Goal: Task Accomplishment & Management: Use online tool/utility

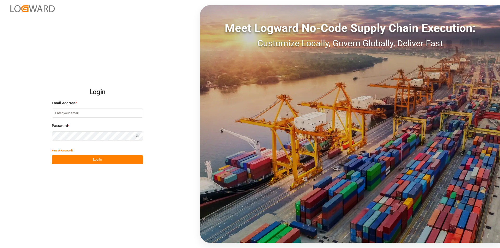
click at [75, 112] on input at bounding box center [97, 113] width 91 height 9
type input "[PERSON_NAME][EMAIL_ADDRESS][PERSON_NAME][DOMAIN_NAME]"
click at [110, 163] on button "Log In" at bounding box center [97, 159] width 91 height 9
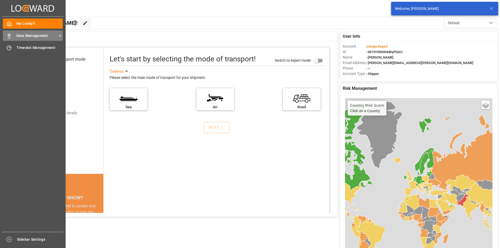
click at [15, 37] on div "Data Management Data Management" at bounding box center [33, 35] width 60 height 10
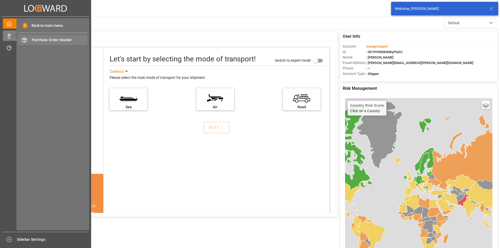
click at [66, 39] on span "Purchase Order Header" at bounding box center [60, 39] width 56 height 5
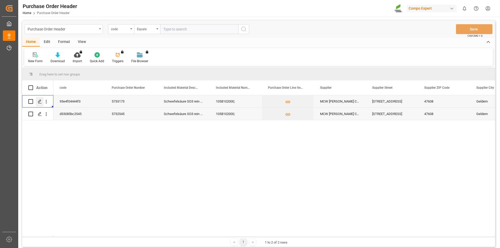
click at [40, 102] on polygon "Press SPACE to select this row." at bounding box center [39, 101] width 3 height 3
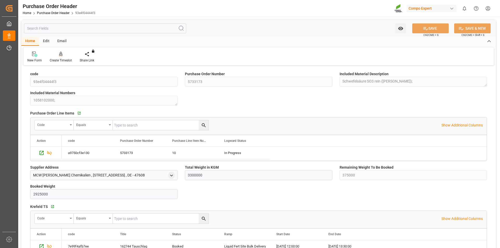
click at [60, 57] on icon at bounding box center [61, 54] width 4 height 5
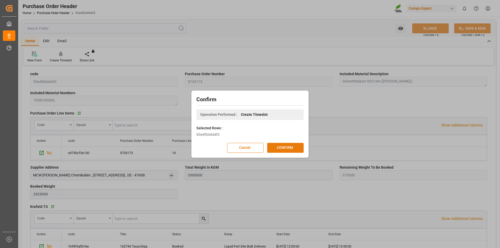
click at [287, 148] on button "CONFIRM" at bounding box center [285, 148] width 36 height 10
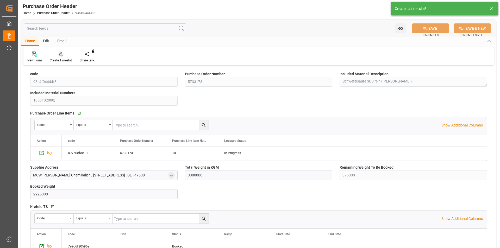
click at [61, 56] on icon at bounding box center [61, 54] width 4 height 4
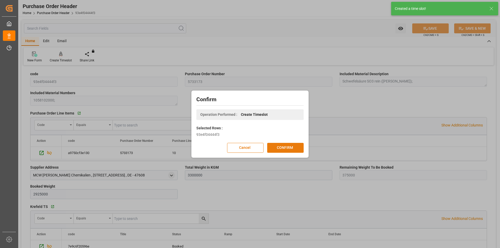
click at [281, 146] on button "CONFIRM" at bounding box center [285, 148] width 36 height 10
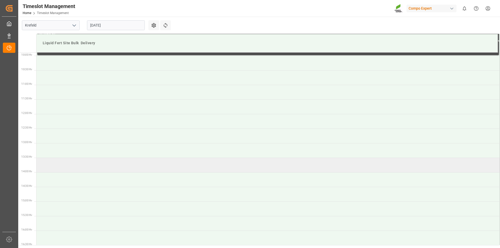
scroll to position [341, 0]
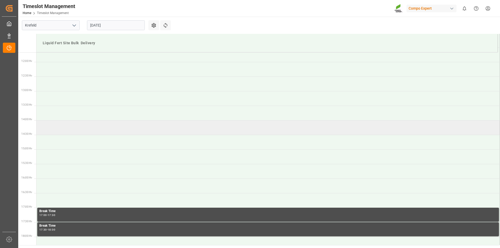
click at [56, 128] on td at bounding box center [268, 127] width 464 height 15
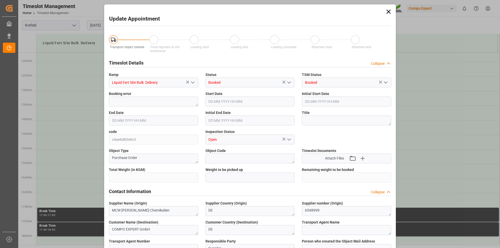
type input "3300000"
type input "375000"
type input "25.08.2025 14:00"
type input "25.08.2025 14:30"
type input "25.08.2025 09:00"
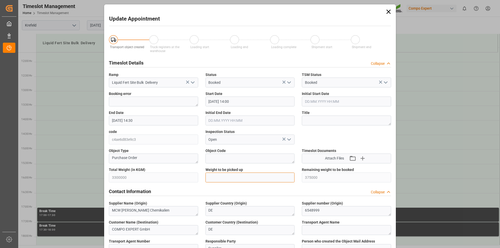
click at [219, 179] on input "text" at bounding box center [250, 178] width 89 height 10
type input "25000"
click at [328, 118] on textarea at bounding box center [346, 121] width 89 height 10
type textarea "162794 Tauschlag"
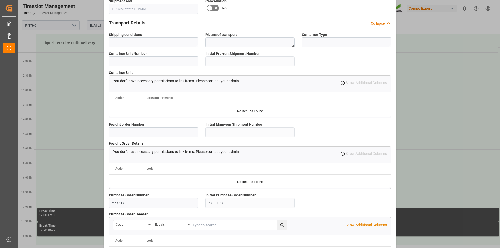
scroll to position [438, 0]
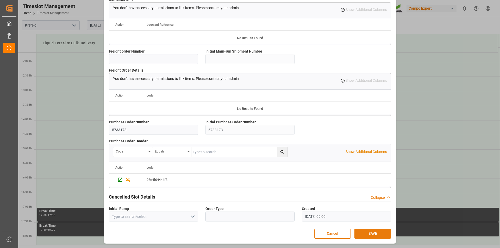
click at [368, 233] on button "SAVE" at bounding box center [373, 234] width 36 height 10
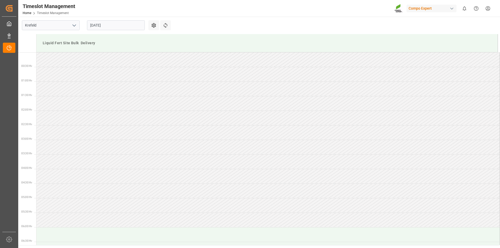
scroll to position [376, 0]
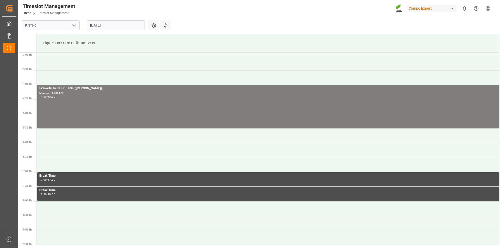
click at [490, 8] on html "Created by potrace 1.15, written by Peter Selinger 2001-2017 Created by potrace…" at bounding box center [250, 124] width 500 height 248
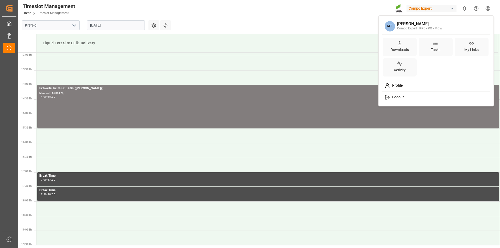
click at [403, 97] on span "Logout" at bounding box center [397, 97] width 14 height 5
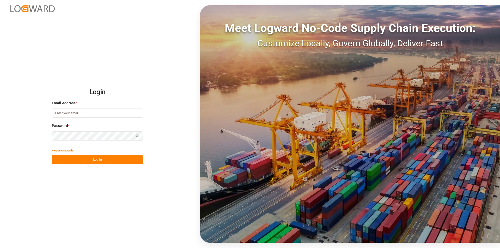
click at [69, 116] on input at bounding box center [97, 113] width 91 height 9
type input "[PERSON_NAME][EMAIL_ADDRESS][PERSON_NAME][DOMAIN_NAME]"
click at [94, 160] on button "Log In" at bounding box center [97, 159] width 91 height 9
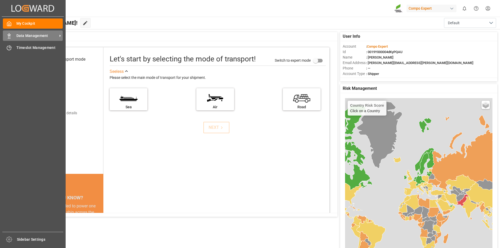
click at [11, 34] on icon at bounding box center [9, 35] width 5 height 5
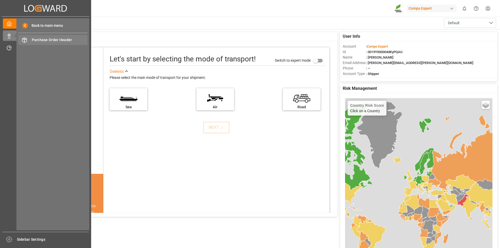
click at [61, 39] on span "Purchase Order Header" at bounding box center [60, 39] width 56 height 5
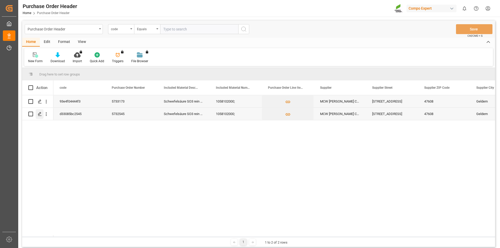
click at [39, 114] on icon "Press SPACE to select this row." at bounding box center [40, 114] width 4 height 4
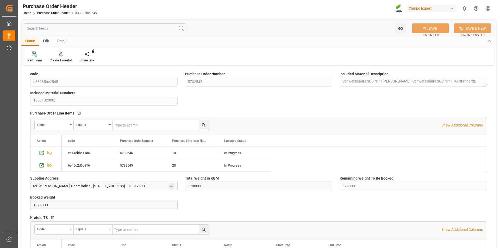
click at [61, 58] on div "Create Timeslot" at bounding box center [61, 56] width 30 height 11
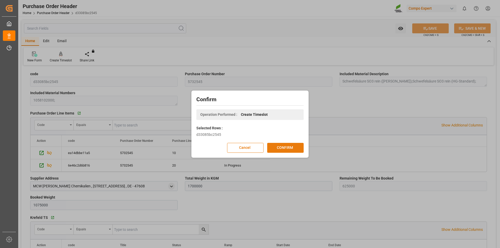
click at [293, 151] on button "CONFIRM" at bounding box center [285, 148] width 36 height 10
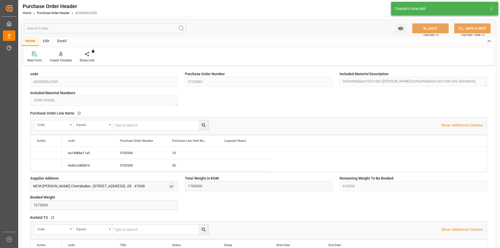
type input "1700000"
type input "625000"
type input "1075000"
click at [61, 54] on icon at bounding box center [61, 54] width 4 height 4
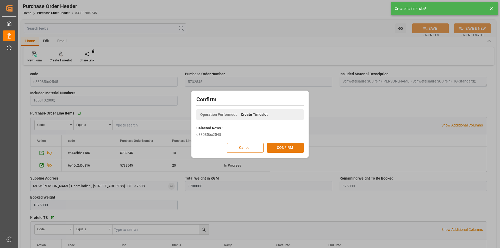
click at [298, 145] on button "CONFIRM" at bounding box center [285, 148] width 36 height 10
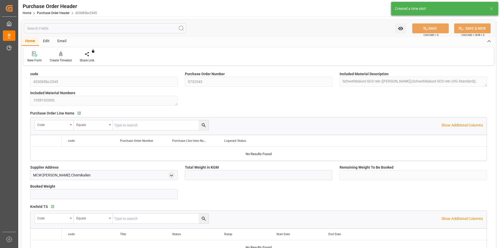
type input "1700000"
type input "625000"
type input "1075000"
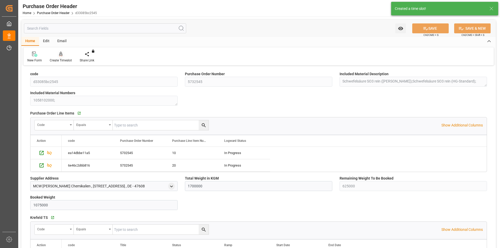
click at [61, 58] on div "Create Timeslot" at bounding box center [61, 56] width 30 height 11
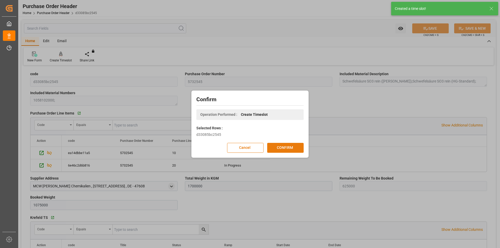
click at [294, 150] on button "CONFIRM" at bounding box center [285, 148] width 36 height 10
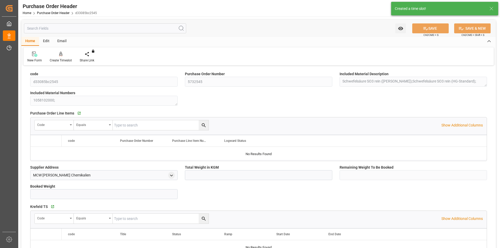
type input "1700000"
type input "625000"
type input "1075000"
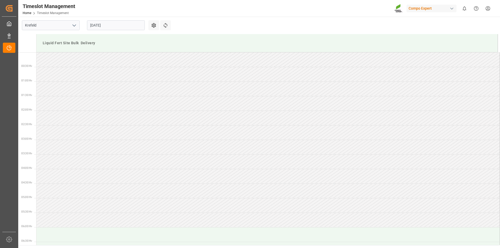
scroll to position [288, 0]
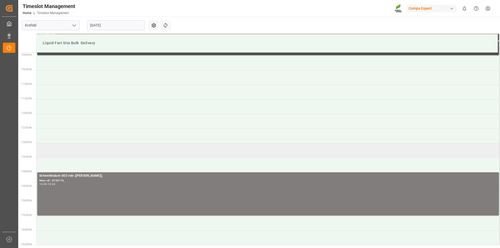
click at [61, 147] on td at bounding box center [268, 150] width 464 height 15
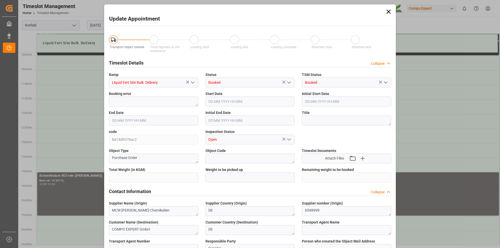
type input "1700000"
type input "625000"
type input "25.08.2025 13:00"
type input "25.08.2025 13:30"
type input "25.08.2025 09:03"
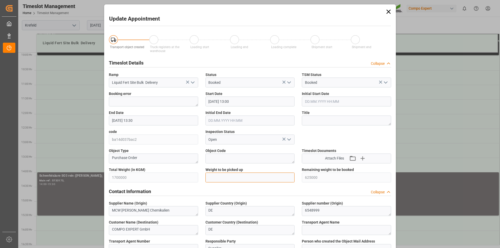
click at [218, 177] on input "text" at bounding box center [250, 178] width 89 height 10
type input "25000"
click at [344, 122] on textarea at bounding box center [346, 121] width 89 height 10
type textarea "162801 Tauschlag"
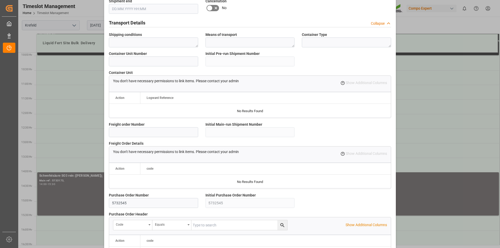
scroll to position [438, 0]
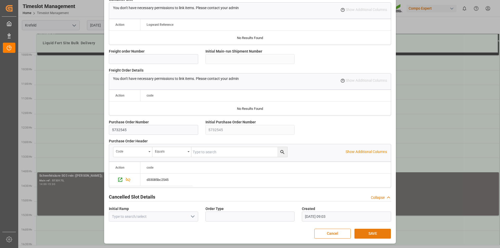
click at [372, 235] on button "SAVE" at bounding box center [373, 234] width 36 height 10
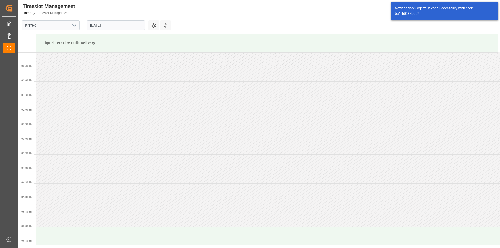
scroll to position [347, 0]
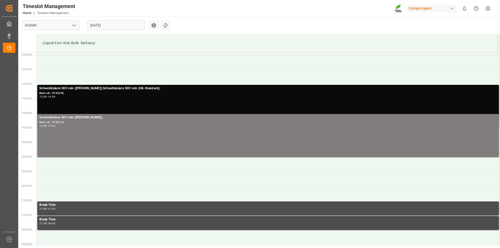
click at [486, 7] on html "Created by potrace 1.15, written by Peter Selinger 2001-2017 Created by potrace…" at bounding box center [250, 124] width 500 height 248
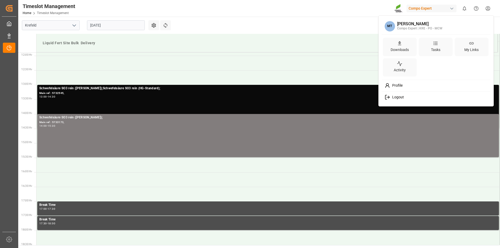
click at [405, 94] on div "Logout" at bounding box center [436, 98] width 107 height 10
